Goal: Information Seeking & Learning: Learn about a topic

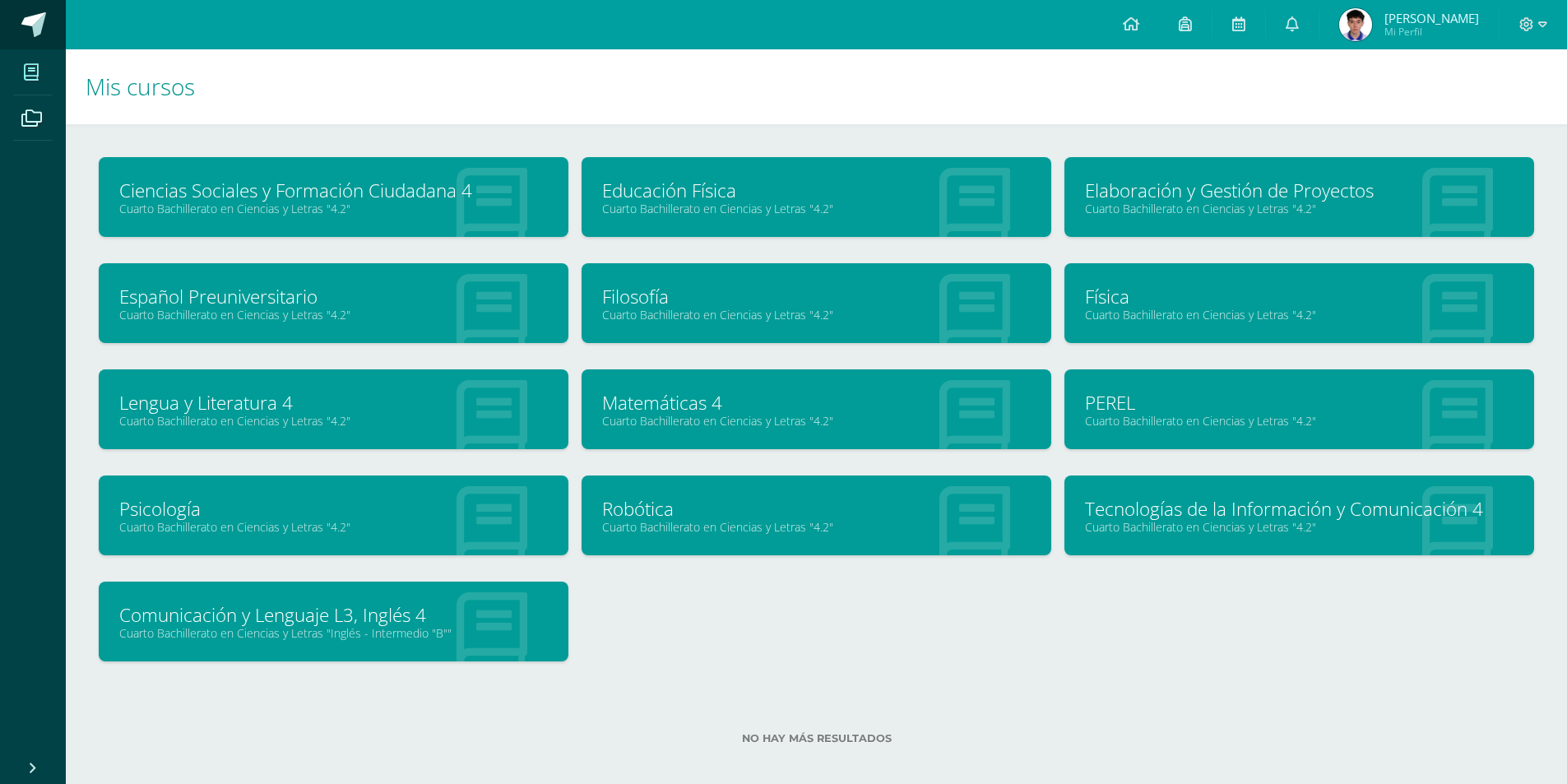
click at [23, 15] on span at bounding box center [33, 24] width 24 height 24
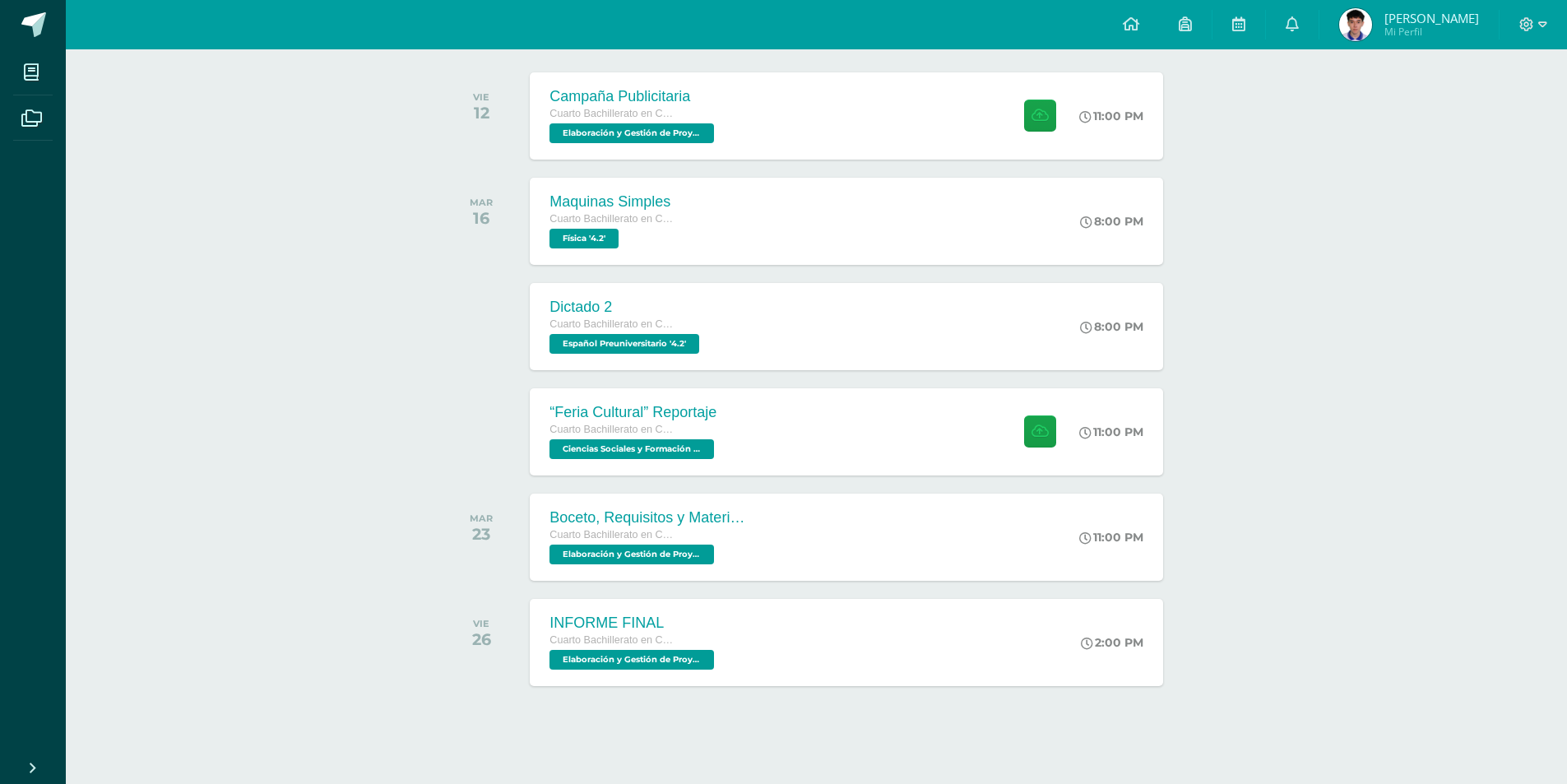
scroll to position [258, 0]
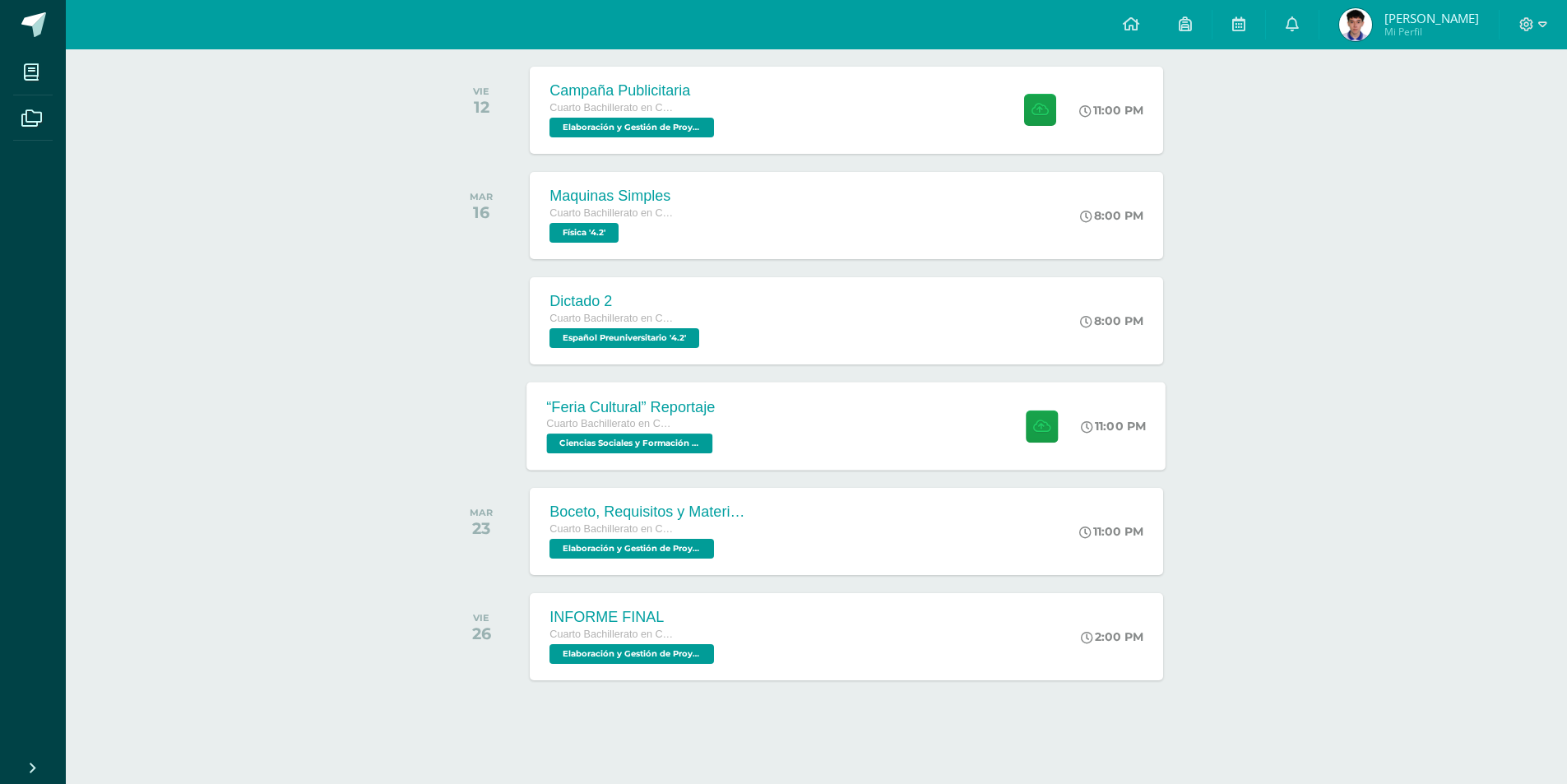
click at [709, 402] on div "“Feria Cultural” Reportaje" at bounding box center [631, 406] width 170 height 17
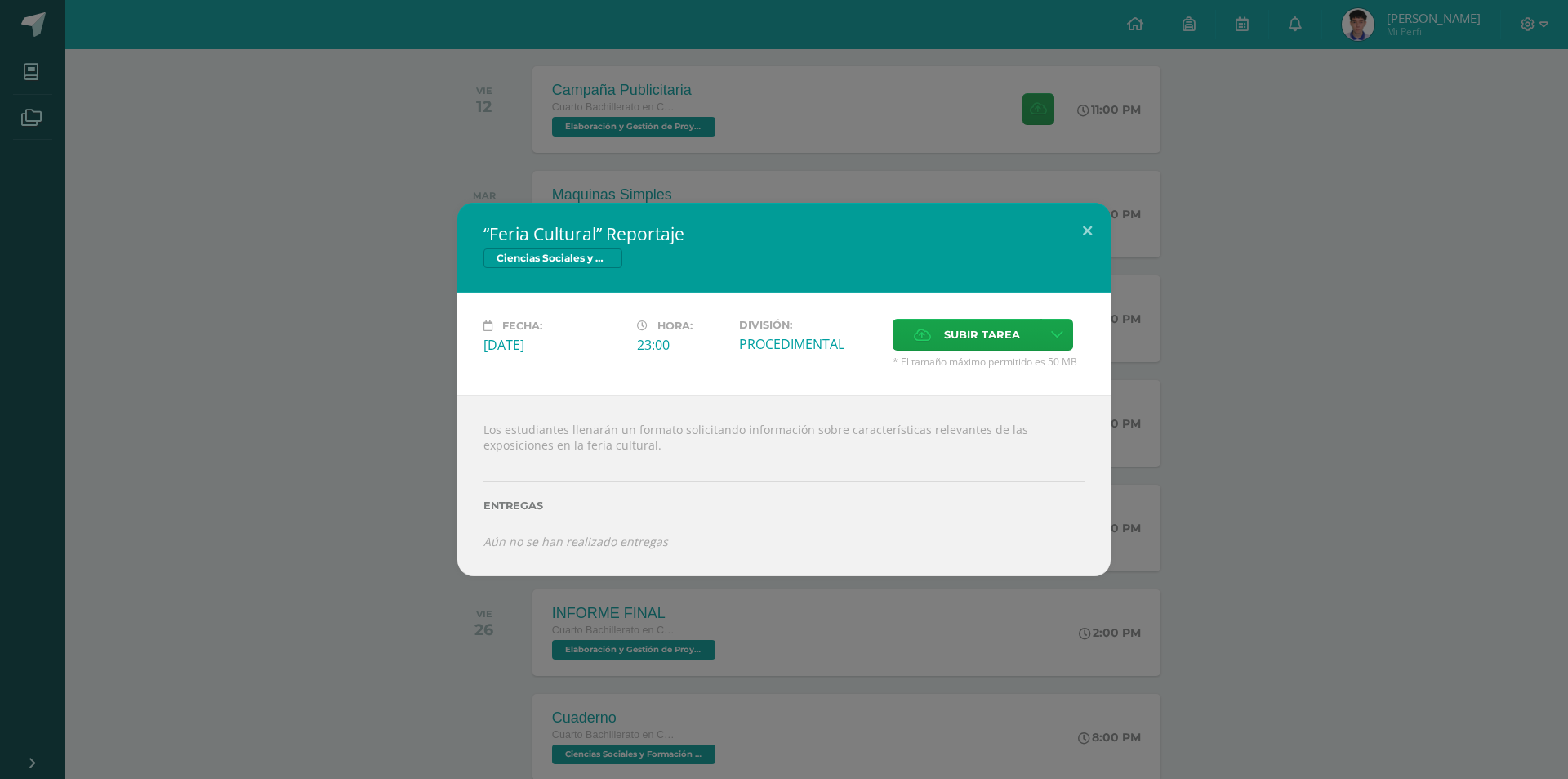
click at [655, 113] on div "“Feria Cultural” Reportaje Ciencias Sociales y Formación Ciudadana 4 Fecha: Mar…" at bounding box center [784, 390] width 1568 height 779
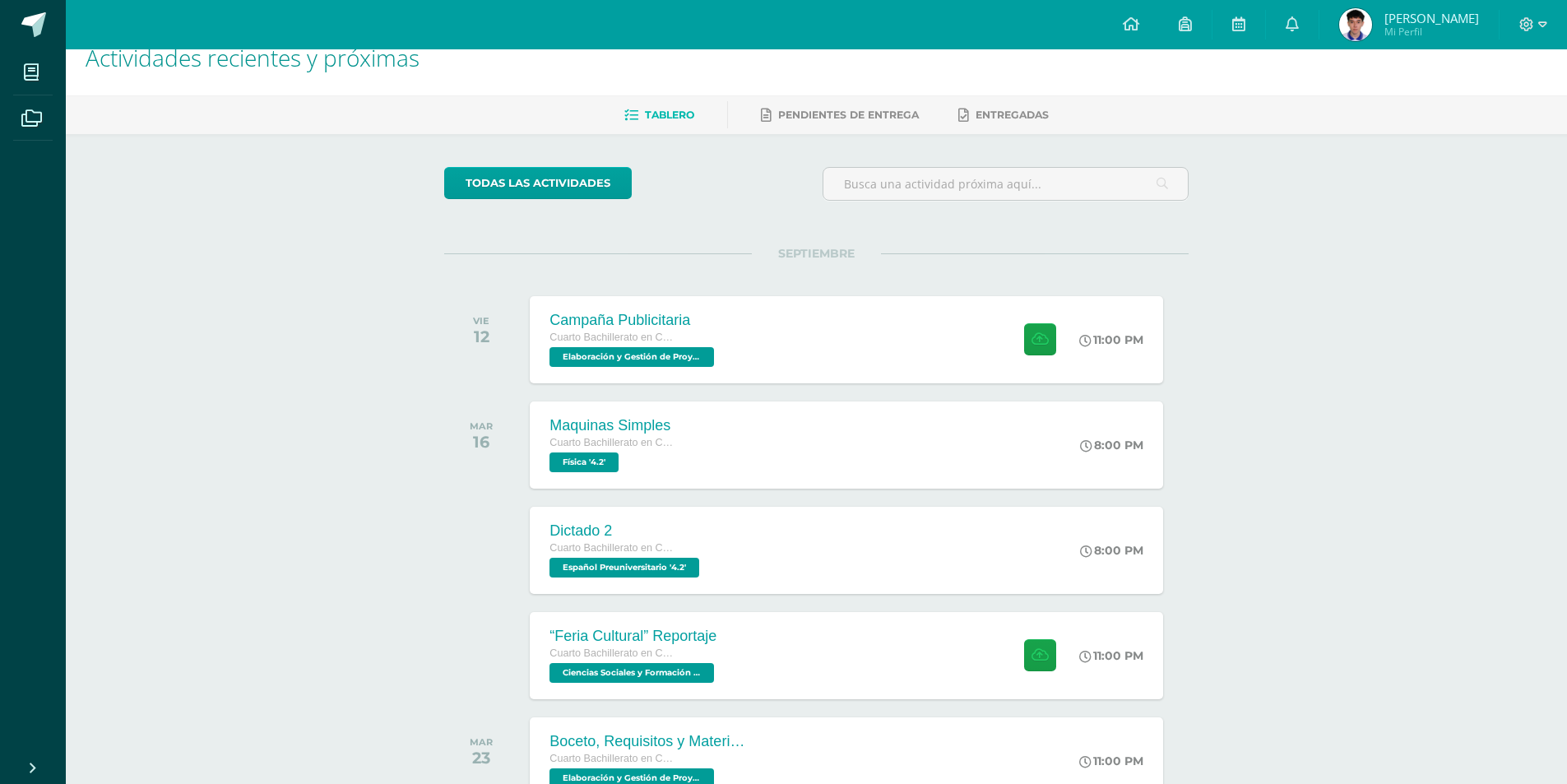
scroll to position [329, 0]
